Goal: Task Accomplishment & Management: Manage account settings

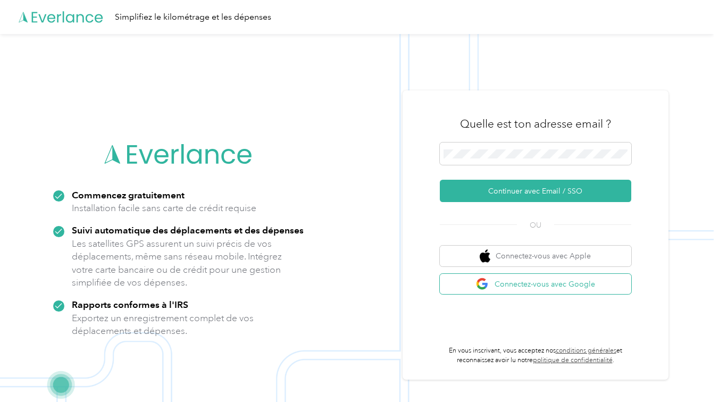
click at [512, 288] on font "Connectez-vous avec Google" at bounding box center [545, 284] width 101 height 11
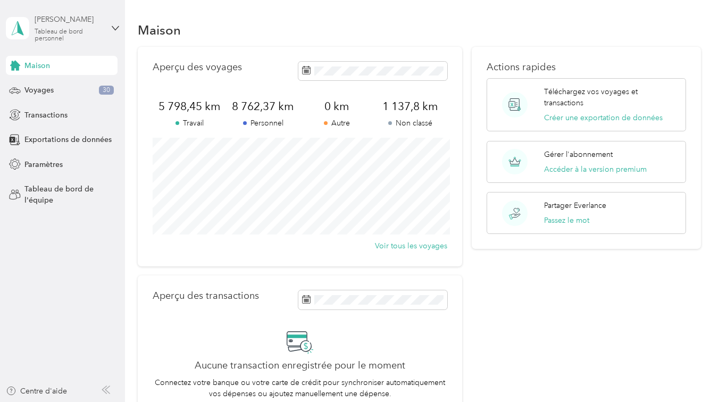
click at [79, 16] on div "[PERSON_NAME]" at bounding box center [68, 19] width 67 height 11
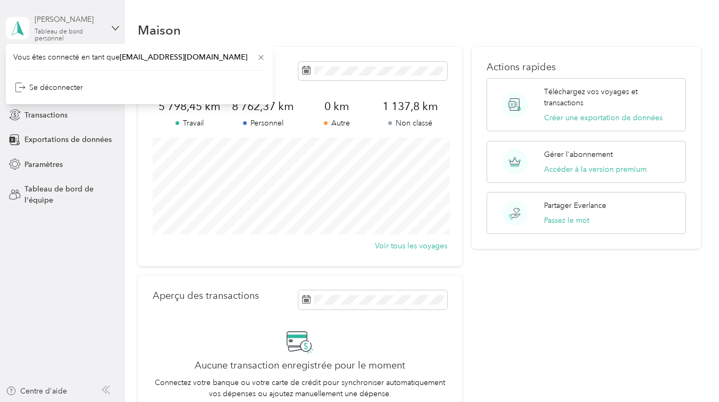
click at [103, 18] on div "Vicky Dupré Tableau de bord personnel" at bounding box center [71, 28] width 73 height 28
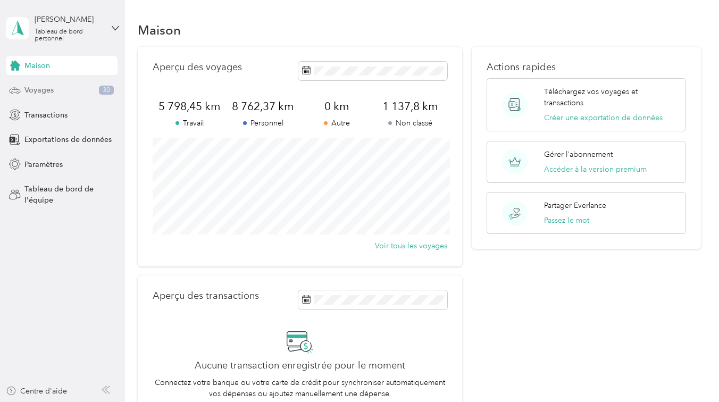
click at [60, 88] on div "Voyages 30" at bounding box center [62, 90] width 112 height 19
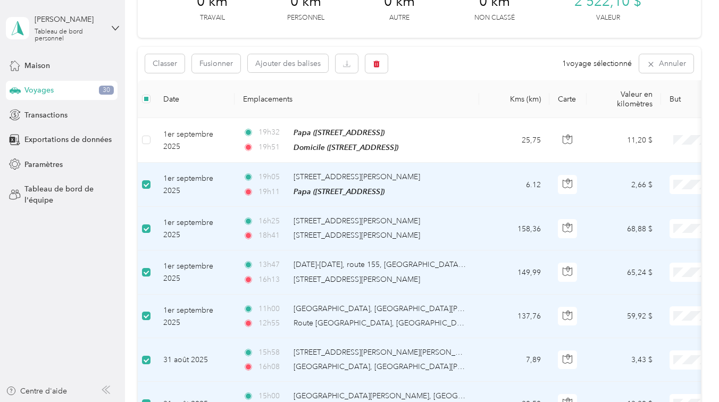
click at [223, 190] on td "1er septembre 2025" at bounding box center [195, 185] width 80 height 44
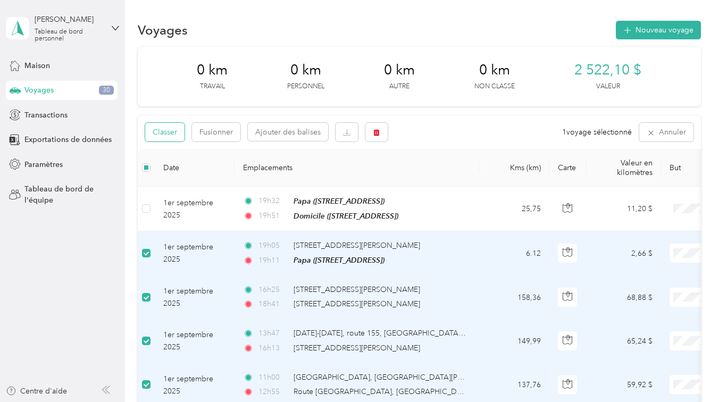
click at [158, 133] on font "Classer" at bounding box center [165, 132] width 24 height 9
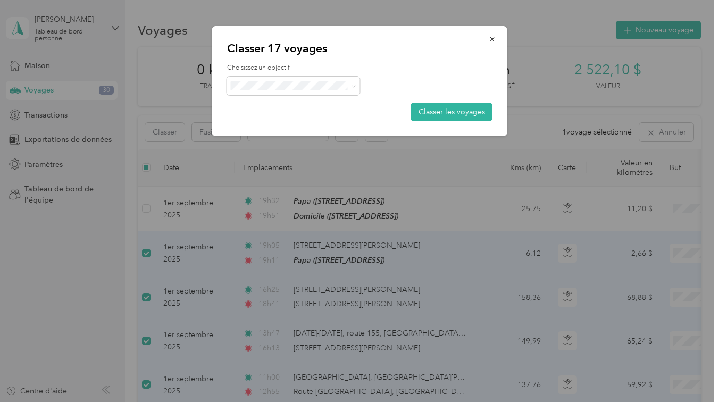
click at [306, 125] on li "Personnel" at bounding box center [293, 119] width 133 height 19
click at [356, 87] on span at bounding box center [293, 86] width 133 height 19
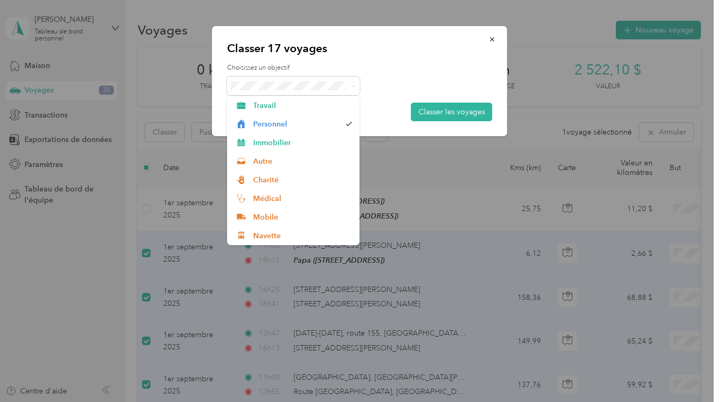
click at [378, 80] on div at bounding box center [360, 86] width 266 height 19
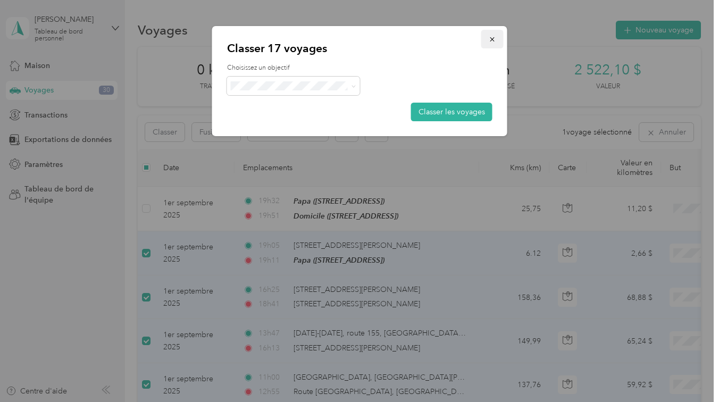
click at [498, 36] on button "button" at bounding box center [493, 39] width 22 height 19
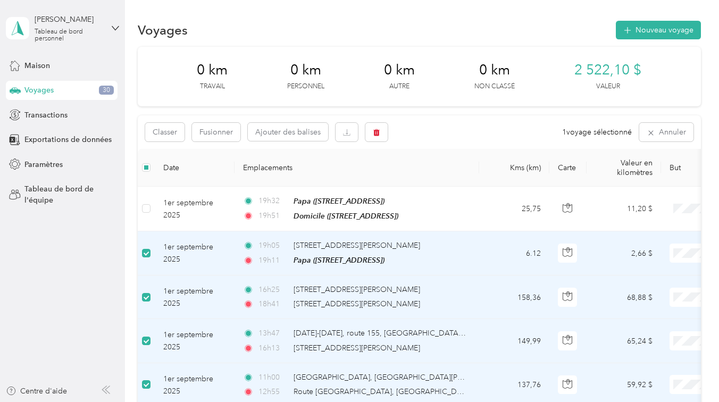
click at [229, 251] on td "1er septembre 2025" at bounding box center [195, 253] width 80 height 44
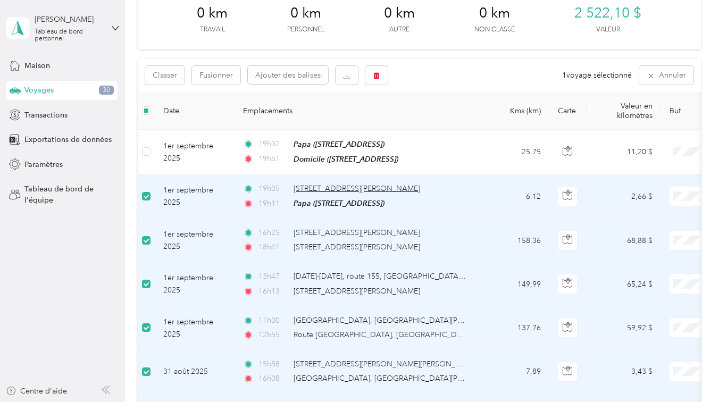
scroll to position [66, 0]
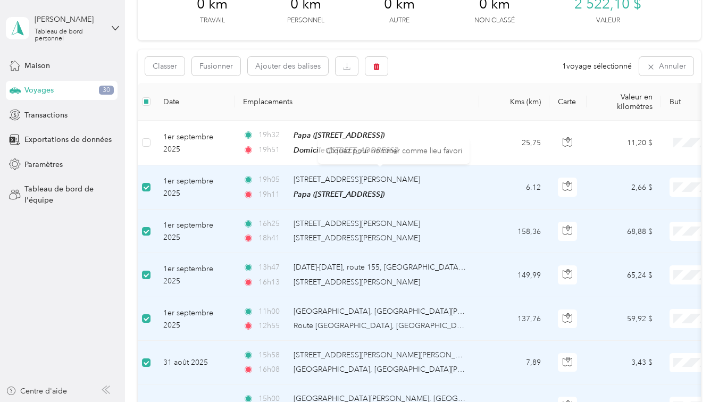
click at [487, 191] on td "6.12" at bounding box center [514, 187] width 70 height 44
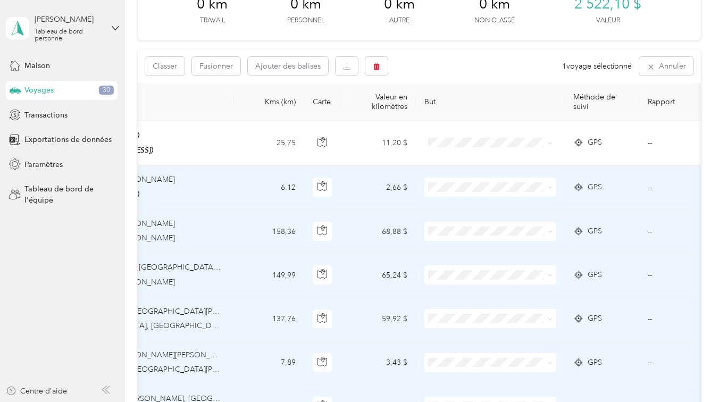
scroll to position [0, 313]
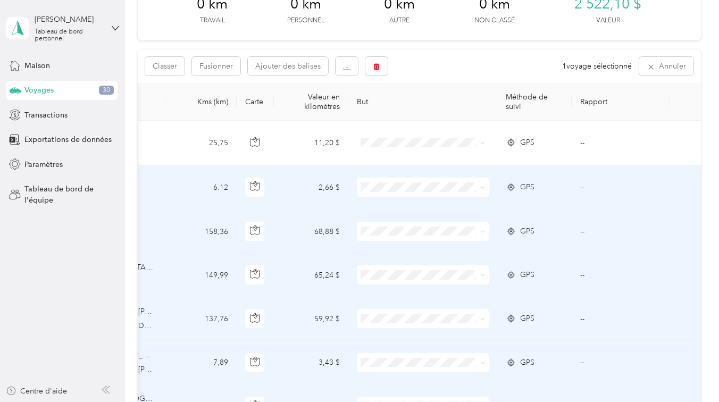
click at [558, 185] on div "GPS" at bounding box center [534, 187] width 57 height 12
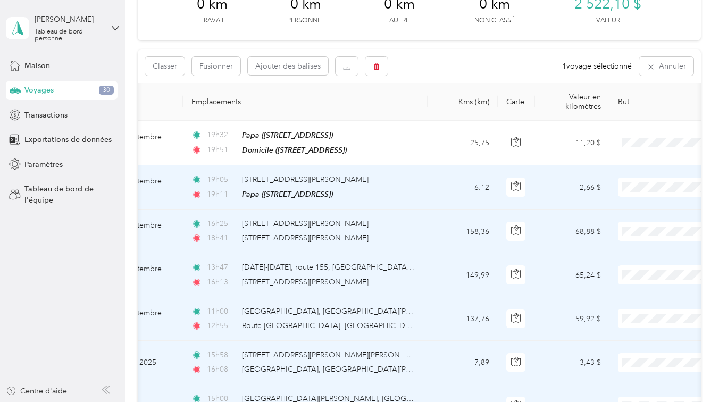
scroll to position [0, 0]
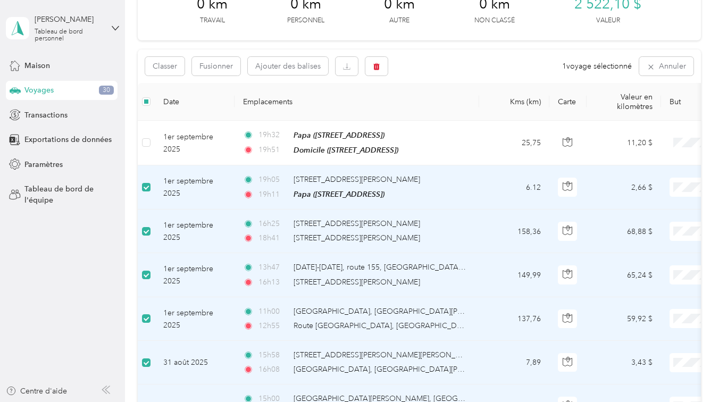
click at [145, 191] on label at bounding box center [146, 187] width 9 height 12
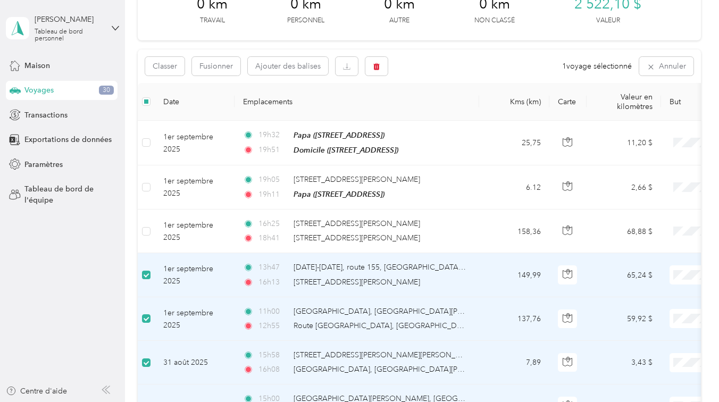
click at [148, 269] on label at bounding box center [146, 275] width 9 height 12
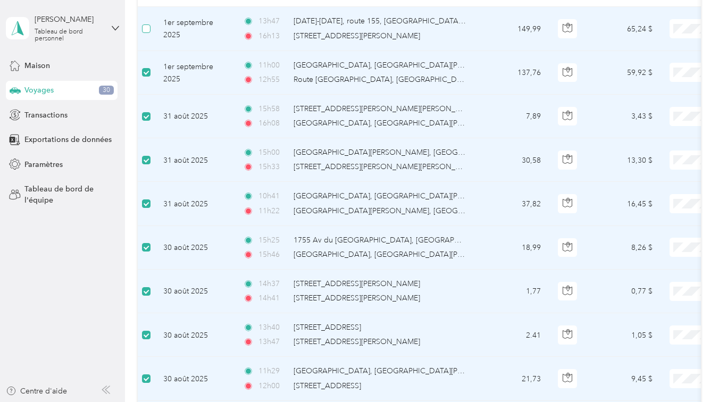
scroll to position [367, 0]
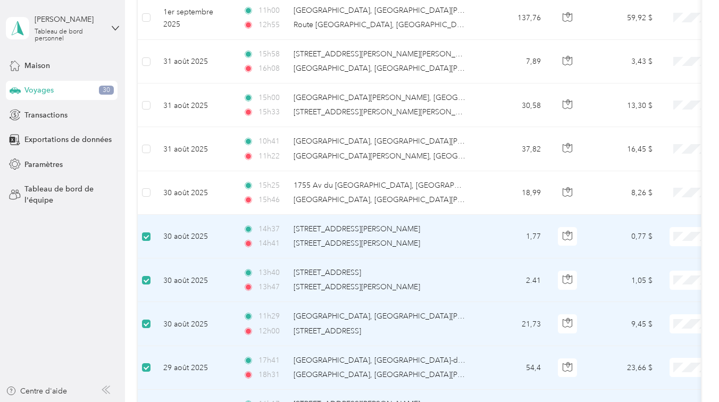
click at [150, 240] on label at bounding box center [146, 237] width 9 height 12
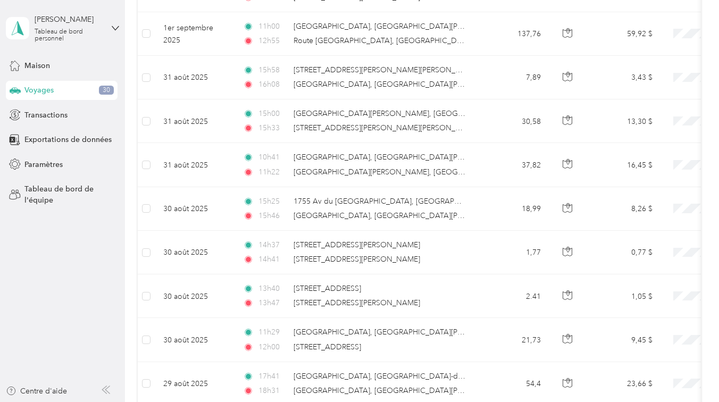
scroll to position [0, 0]
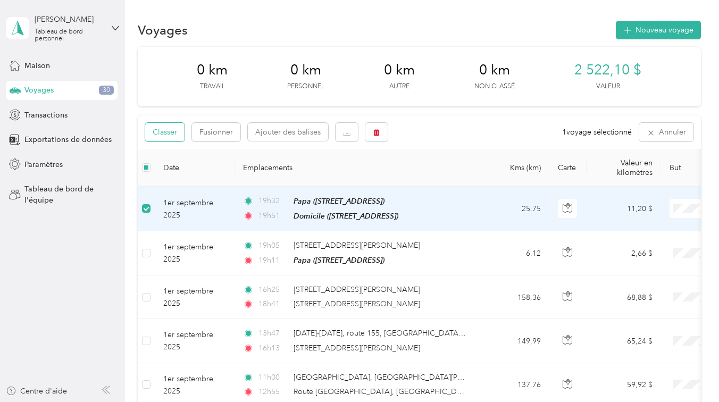
click at [176, 134] on font "Classer" at bounding box center [165, 132] width 24 height 9
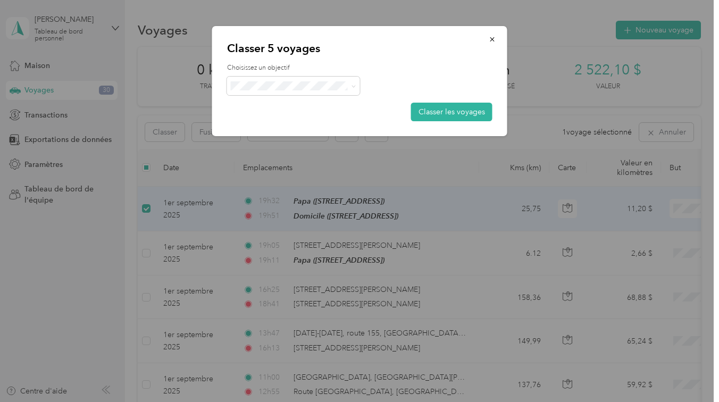
click at [284, 125] on span "Personnel" at bounding box center [296, 119] width 87 height 11
click at [428, 114] on font "Classer les voyages" at bounding box center [452, 111] width 67 height 9
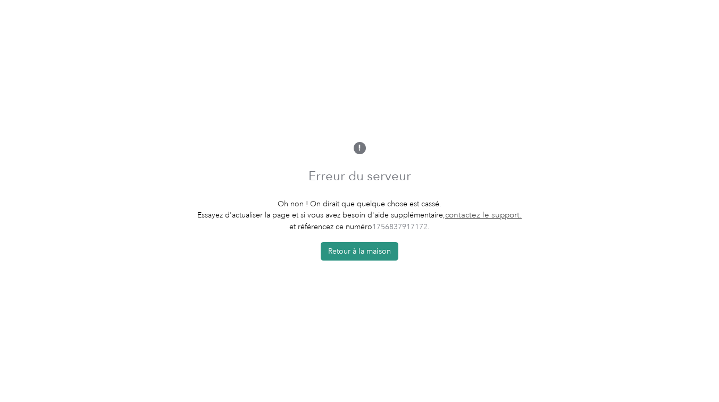
click at [362, 253] on font "Retour à la maison" at bounding box center [359, 251] width 63 height 9
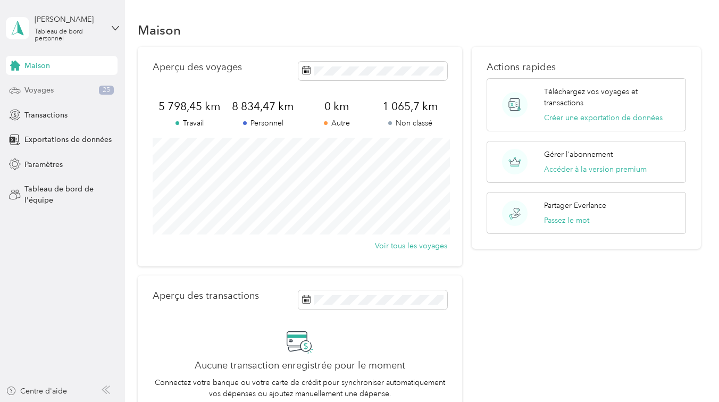
click at [52, 87] on font "Voyages" at bounding box center [38, 90] width 29 height 9
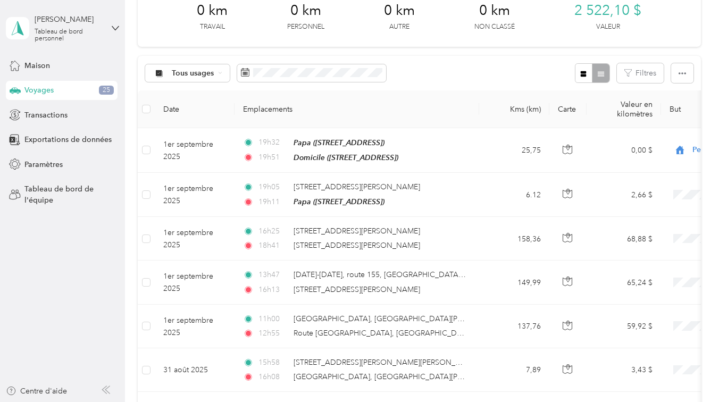
scroll to position [70, 0]
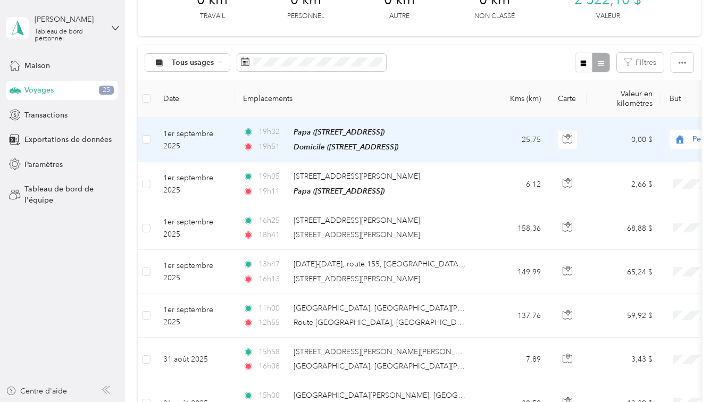
click at [221, 150] on td "1er septembre 2025" at bounding box center [195, 140] width 80 height 45
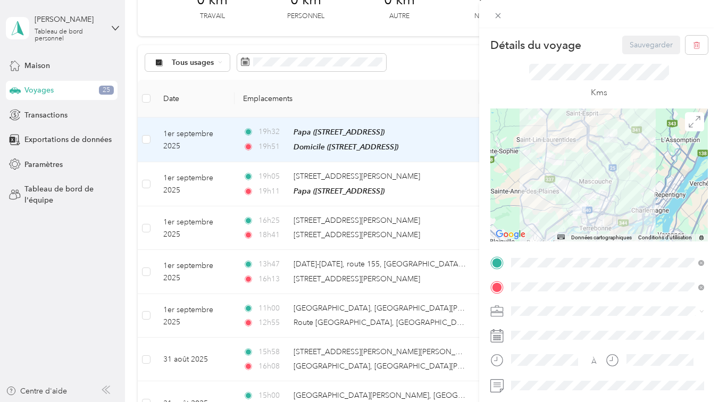
click at [455, 64] on div "Détails du voyage Sauvegarder Ce voyage ne peut pas être modifié, car il est en…" at bounding box center [359, 201] width 719 height 402
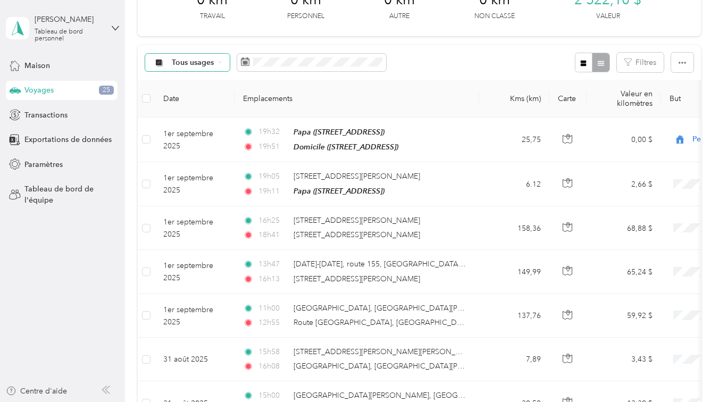
click at [209, 61] on font "Tous usages" at bounding box center [193, 62] width 42 height 9
click at [210, 98] on span "Non classé" at bounding box center [197, 100] width 50 height 11
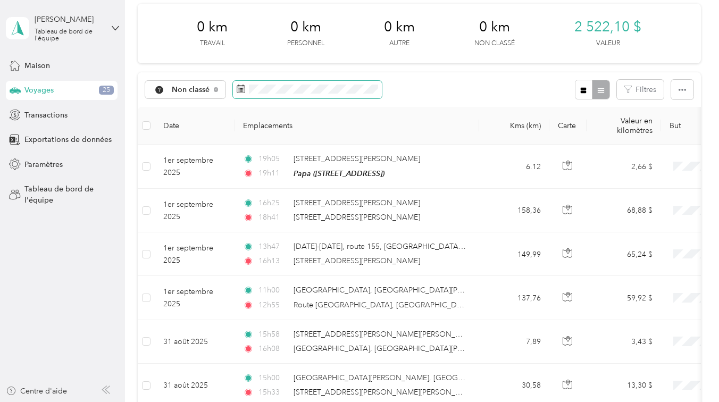
scroll to position [51, 0]
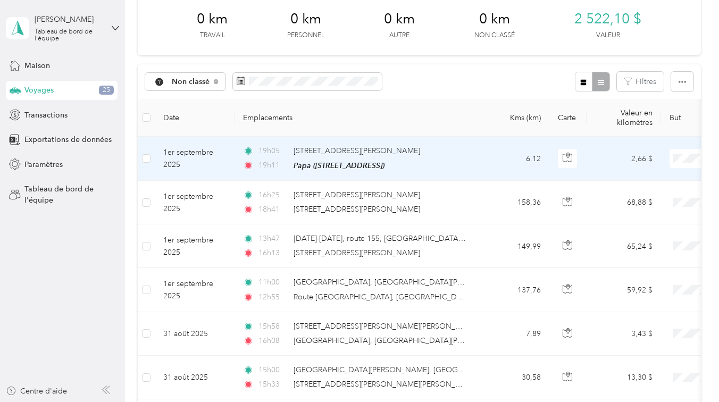
click at [231, 155] on td "1er septembre 2025" at bounding box center [195, 159] width 80 height 44
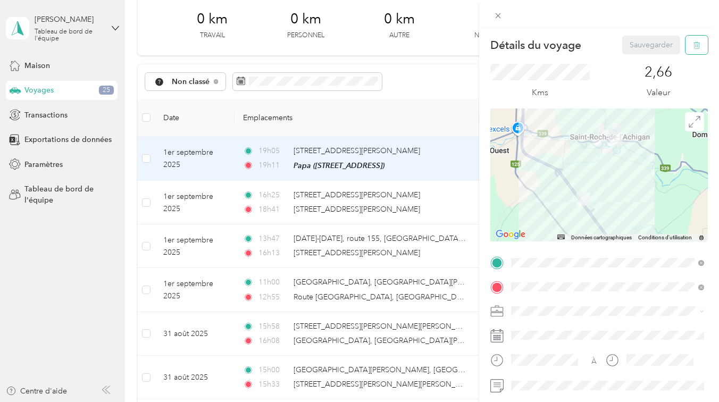
click at [700, 46] on icon "button" at bounding box center [696, 45] width 7 height 7
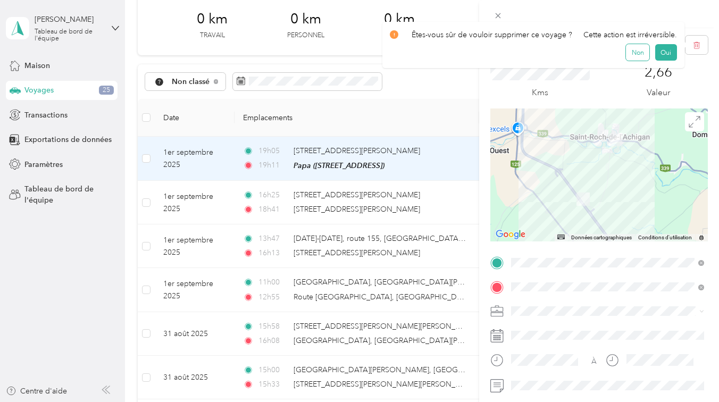
click at [626, 53] on button "Non" at bounding box center [637, 52] width 23 height 17
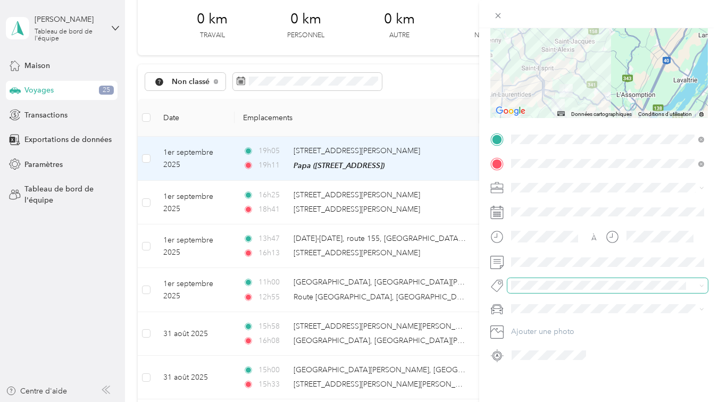
scroll to position [124, 0]
click at [551, 396] on div "Détails du voyage Sauvegarder Ce voyage ne peut pas être modifié, car il est en…" at bounding box center [599, 229] width 240 height 402
click at [445, 113] on div "Détails du voyage Sauvegarder Ce voyage ne peut pas être modifié, car il est en…" at bounding box center [359, 201] width 719 height 402
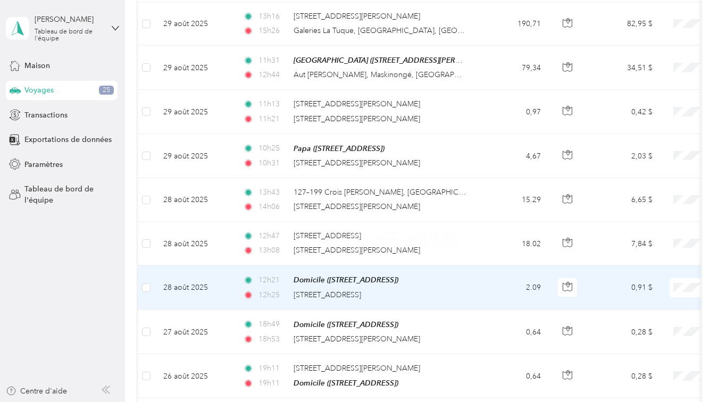
scroll to position [1066, 0]
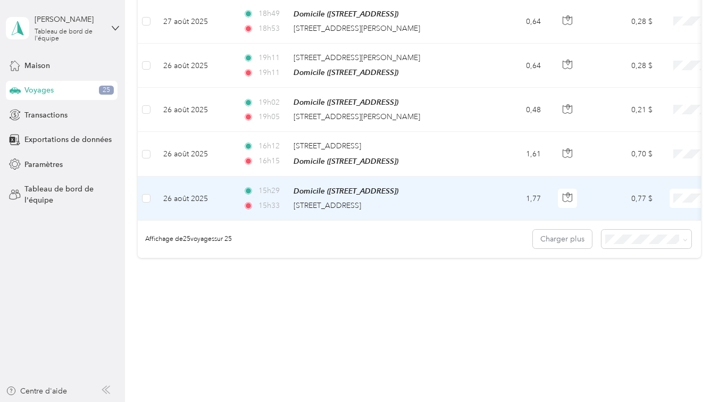
click at [211, 193] on td "26 août 2025" at bounding box center [195, 199] width 80 height 44
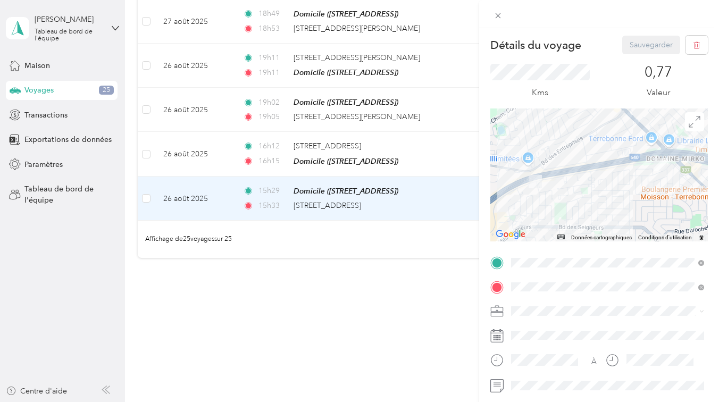
click at [145, 194] on div "Détails du voyage Sauvegarder Ce voyage ne peut pas être modifié, car il est en…" at bounding box center [359, 201] width 719 height 402
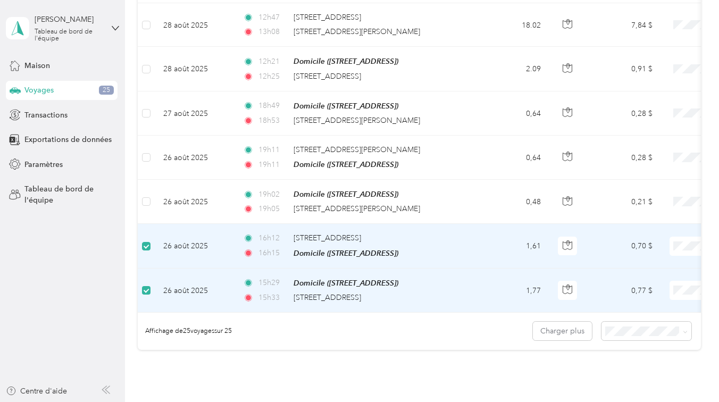
scroll to position [941, 0]
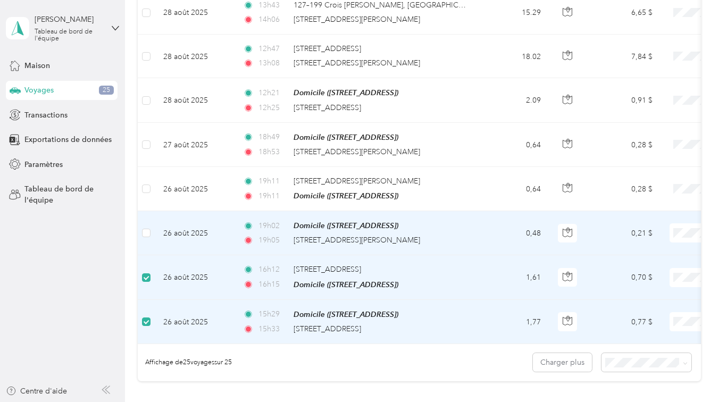
click at [190, 230] on font "26 août 2025" at bounding box center [185, 233] width 45 height 9
click at [217, 230] on td "26 août 2025" at bounding box center [195, 233] width 80 height 44
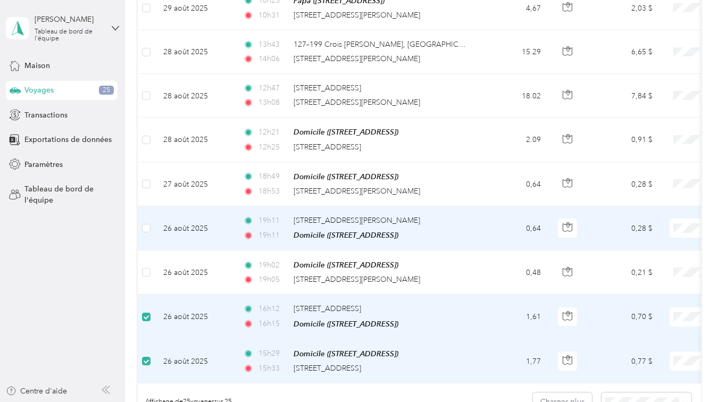
scroll to position [901, 0]
click at [216, 226] on td "26 août 2025" at bounding box center [195, 230] width 80 height 44
click at [220, 225] on td "26 août 2025" at bounding box center [195, 230] width 80 height 44
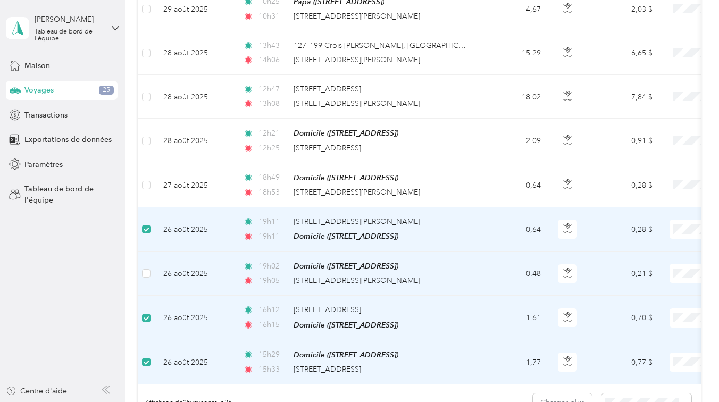
click at [221, 268] on td "26 août 2025" at bounding box center [195, 274] width 80 height 44
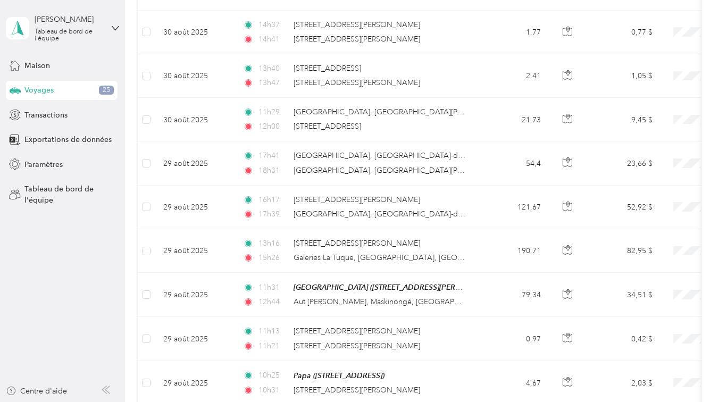
scroll to position [0, 0]
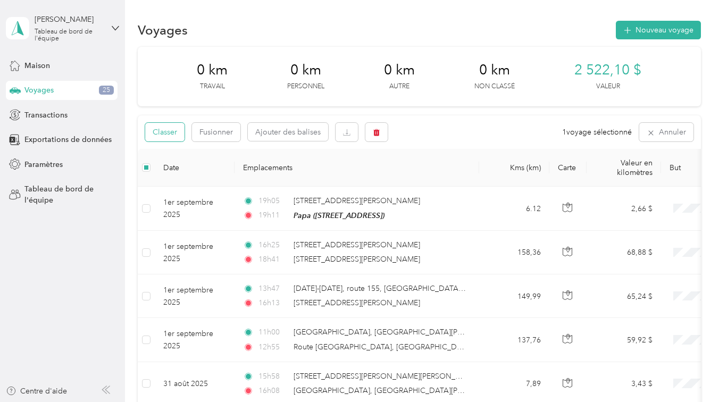
click at [164, 131] on font "Classer" at bounding box center [165, 132] width 24 height 9
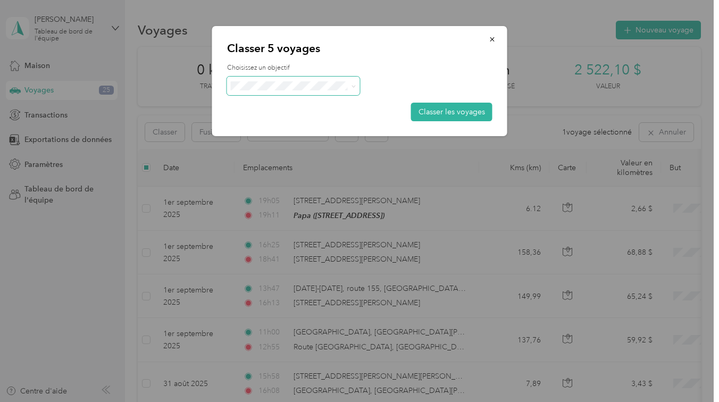
click at [316, 90] on span at bounding box center [293, 86] width 133 height 19
click at [305, 123] on span "Personnel" at bounding box center [302, 124] width 99 height 11
click at [438, 110] on font "Classer les voyages" at bounding box center [452, 111] width 67 height 9
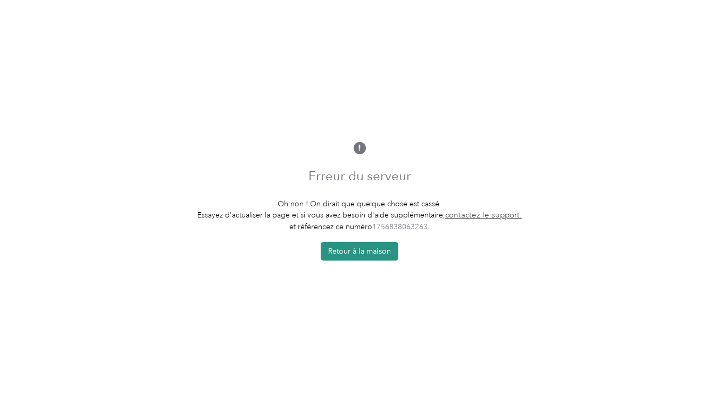
click at [346, 253] on font "Retour à la maison" at bounding box center [359, 251] width 63 height 9
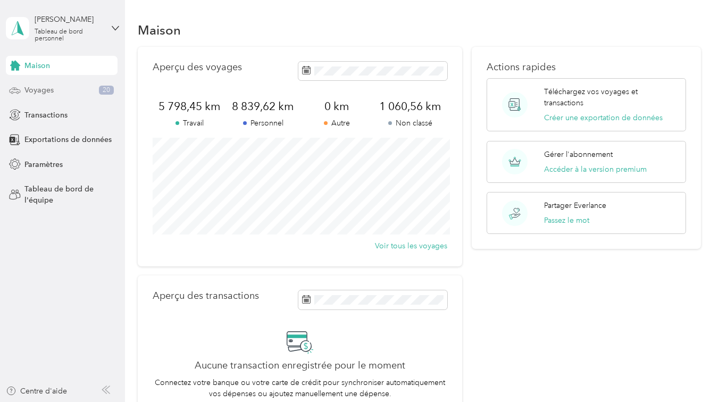
click at [81, 90] on div "Voyages 20" at bounding box center [62, 90] width 112 height 19
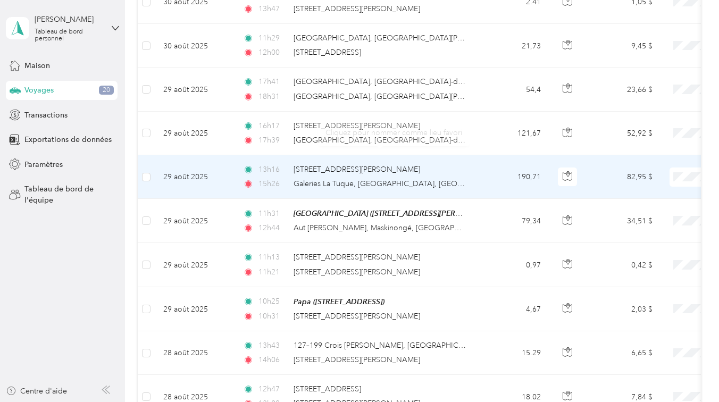
scroll to position [846, 0]
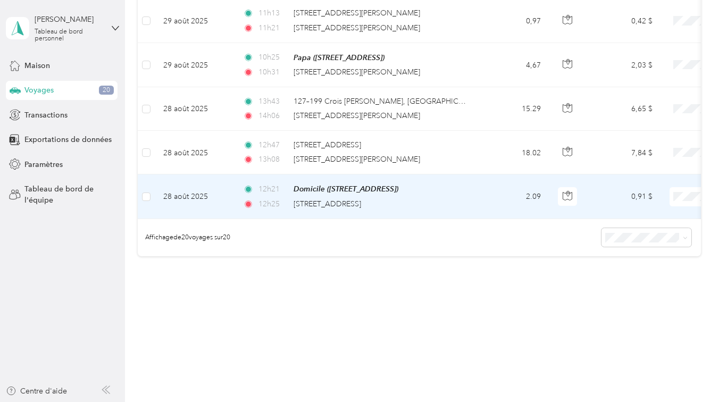
click at [488, 195] on td "2.09" at bounding box center [514, 197] width 70 height 44
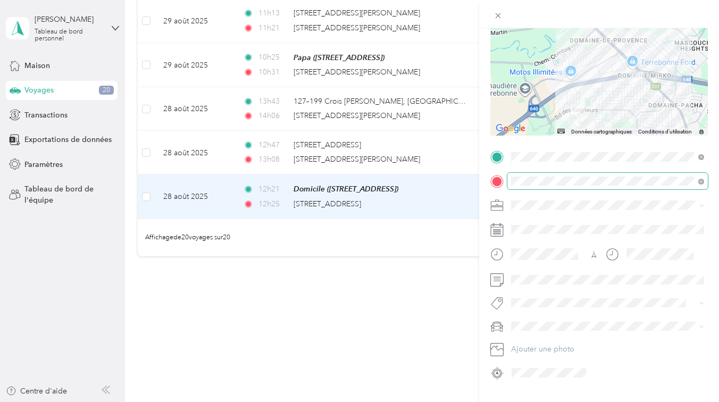
scroll to position [115, 0]
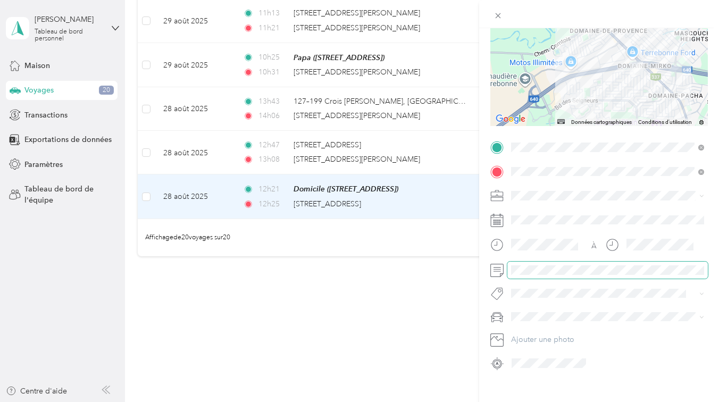
click at [483, 263] on form "Détails du voyage Sauvegarder Ce voyage ne peut pas être modifié, car il est en…" at bounding box center [599, 146] width 240 height 452
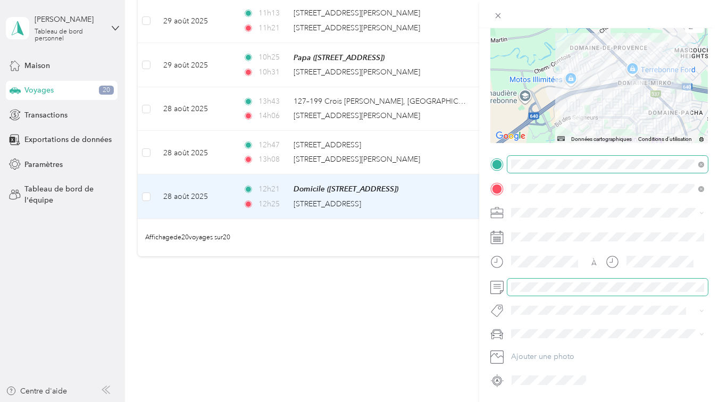
scroll to position [92, 0]
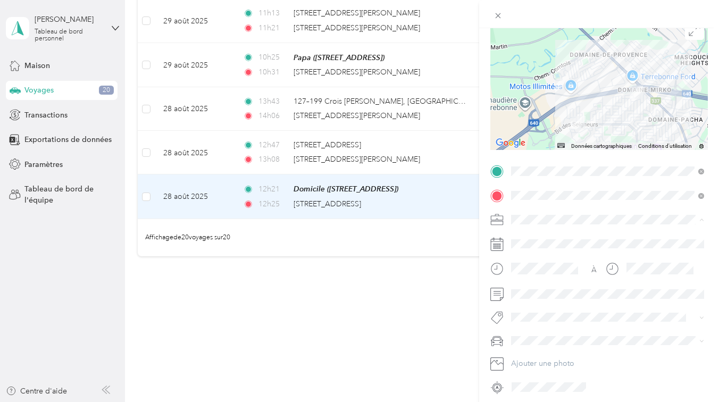
click at [550, 242] on li "Travail" at bounding box center [608, 238] width 201 height 19
click at [250, 343] on div "Détails du voyage Sauvegarder Ce voyage ne peut pas être modifié, car il est en…" at bounding box center [359, 201] width 719 height 402
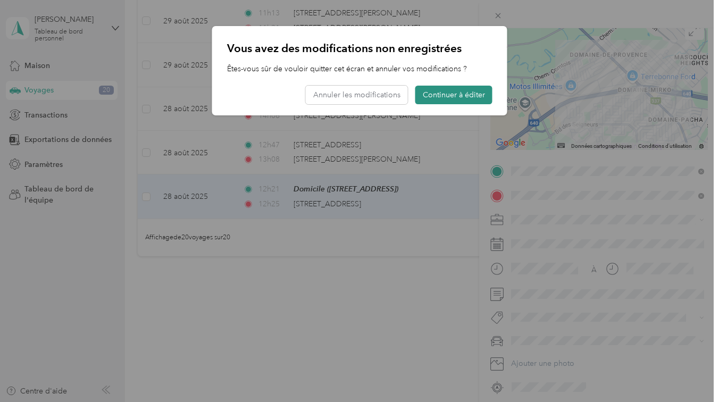
click at [429, 96] on font "Continuer à éditer" at bounding box center [454, 94] width 62 height 9
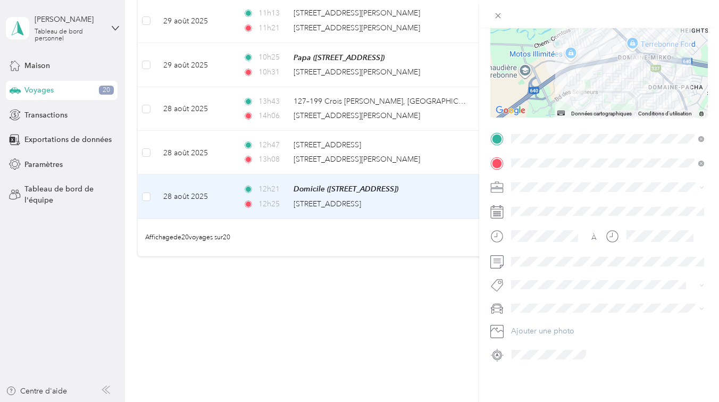
scroll to position [0, 0]
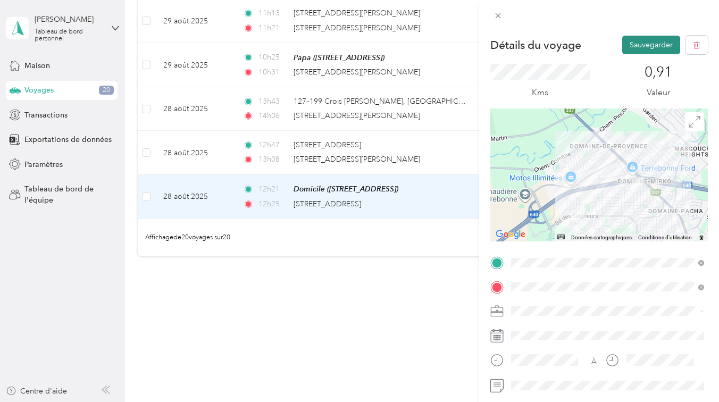
click at [649, 46] on font "Sauvegarder" at bounding box center [651, 44] width 43 height 9
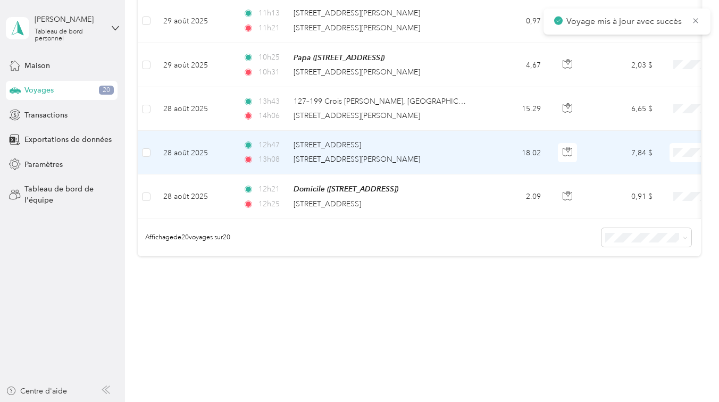
click at [209, 151] on td "28 août 2025" at bounding box center [195, 153] width 80 height 44
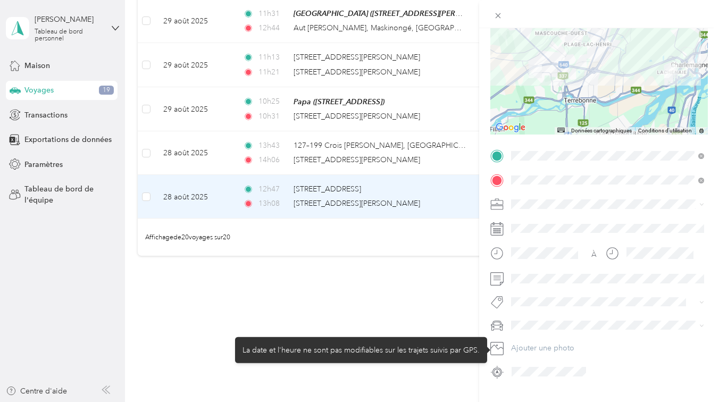
scroll to position [124, 0]
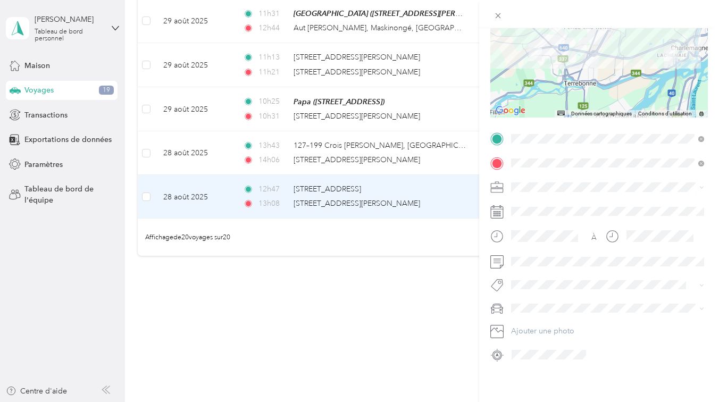
click at [547, 206] on div "Travail" at bounding box center [608, 204] width 186 height 11
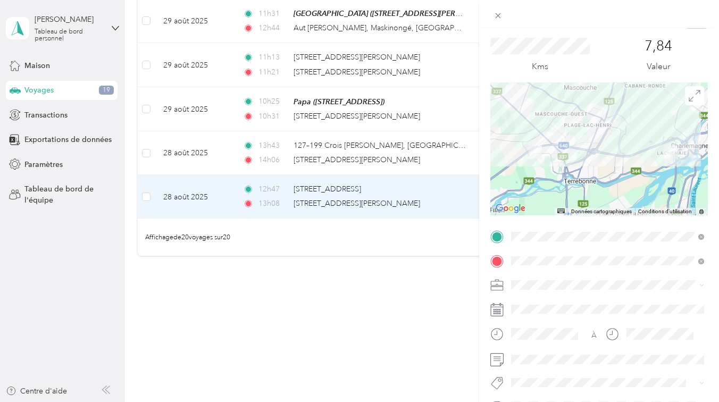
scroll to position [0, 0]
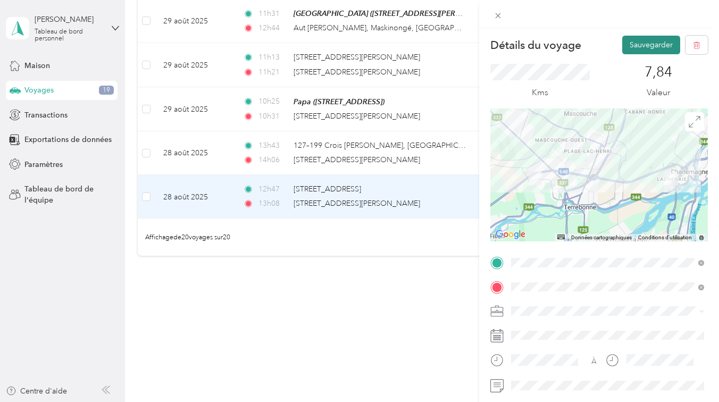
click at [648, 46] on font "Sauvegarder" at bounding box center [651, 44] width 43 height 9
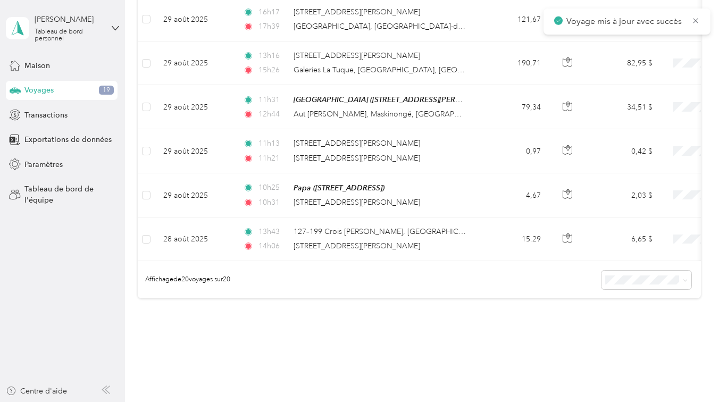
scroll to position [758, 0]
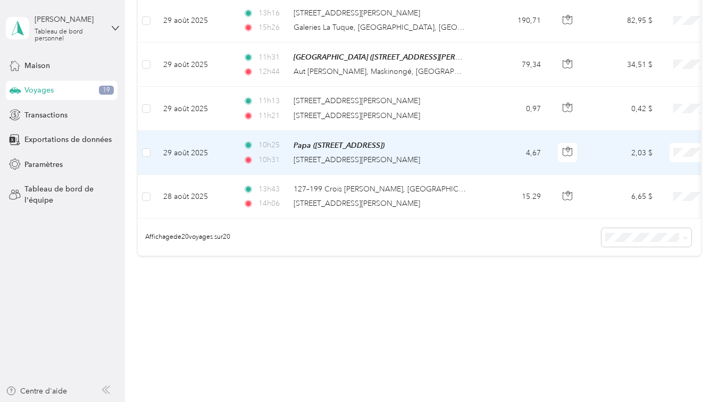
click at [227, 147] on td "29 août 2025" at bounding box center [195, 153] width 80 height 44
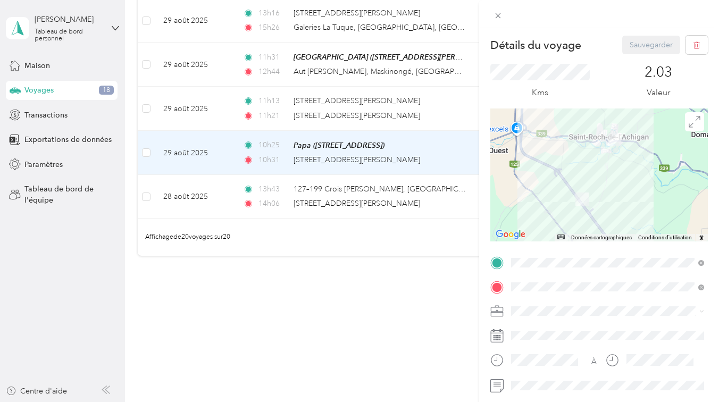
click at [207, 193] on div "Détails du voyage Sauvegarder Ce voyage ne peut pas être modifié, car il est en…" at bounding box center [359, 201] width 719 height 402
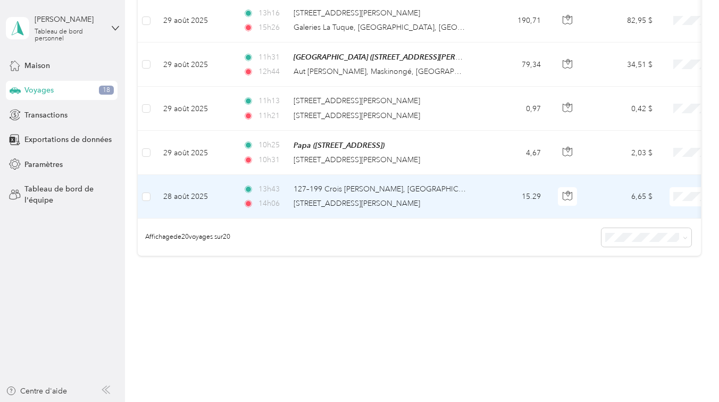
click at [222, 192] on td "28 août 2025" at bounding box center [195, 197] width 80 height 44
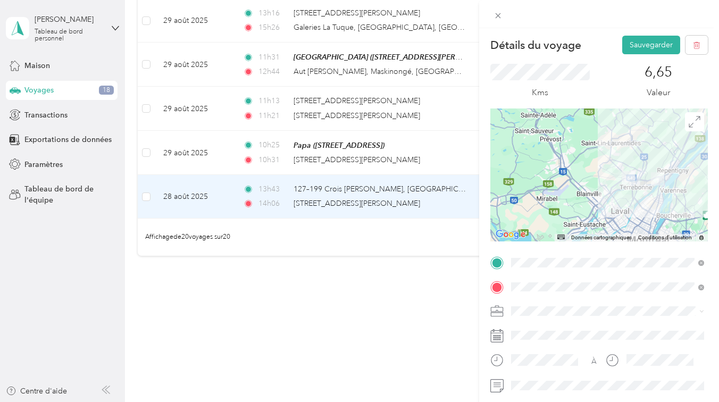
click at [543, 162] on div "Travail" at bounding box center [608, 157] width 186 height 11
click at [630, 47] on font "Sauvegarder" at bounding box center [651, 44] width 43 height 9
